Goal: Navigation & Orientation: Find specific page/section

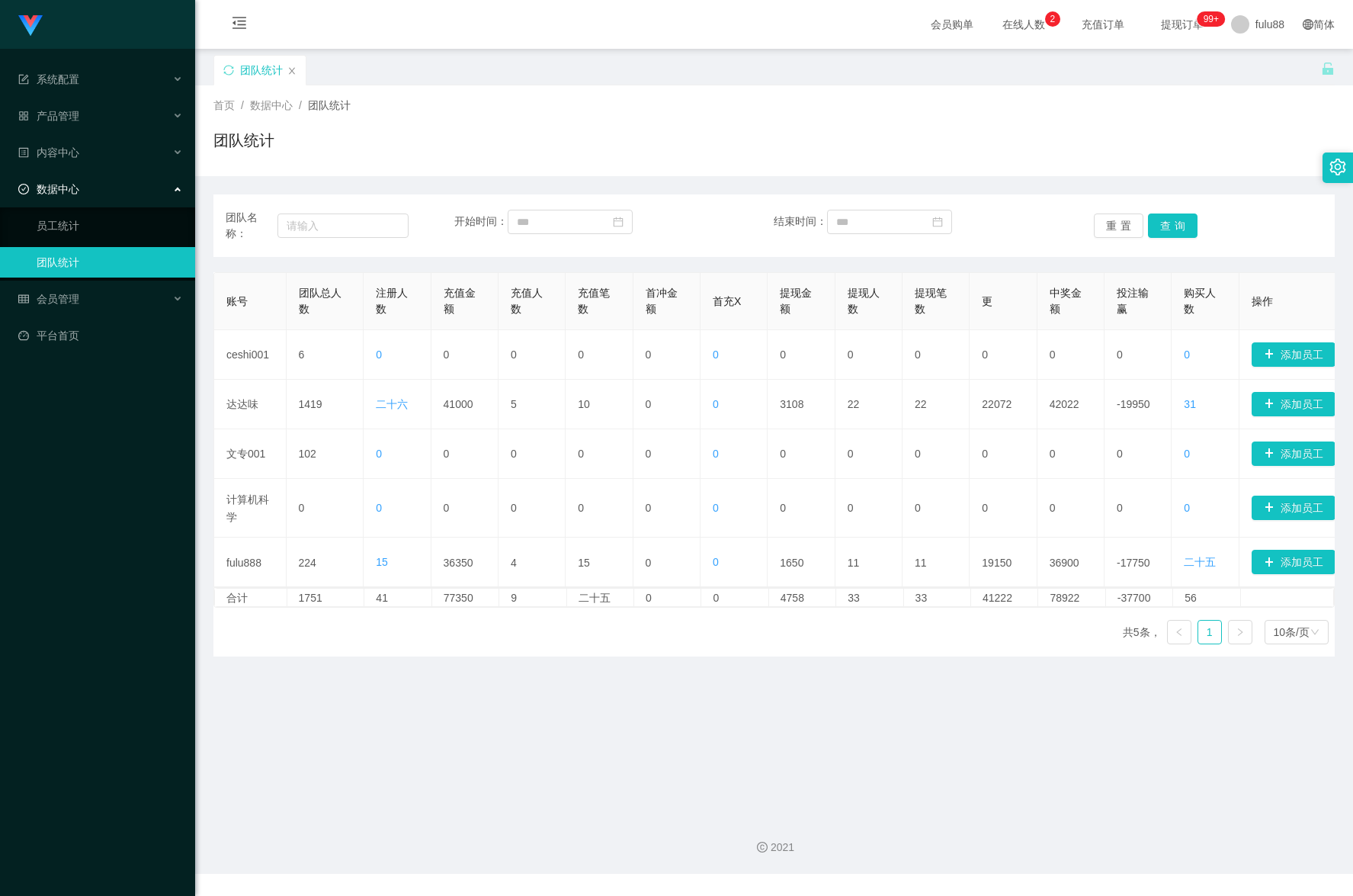
click at [84, 511] on div "Shopee工作台代理端 系统配置 产品管理 内容中心 数据中心 员工统计 团队统计 会员管理 平台首页" at bounding box center [97, 448] width 195 height 896
